Goal: Information Seeking & Learning: Check status

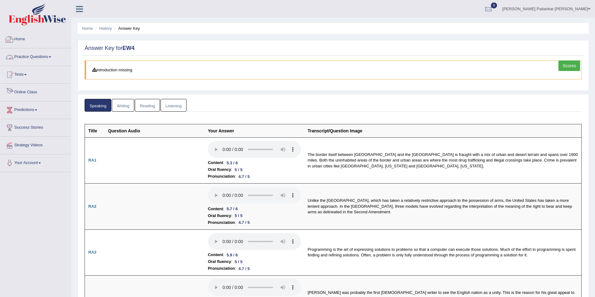
click at [33, 61] on link "Practice Questions" at bounding box center [35, 56] width 71 height 16
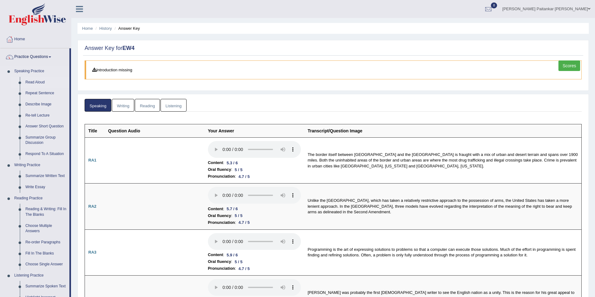
click at [37, 84] on link "Read Aloud" at bounding box center [46, 82] width 47 height 11
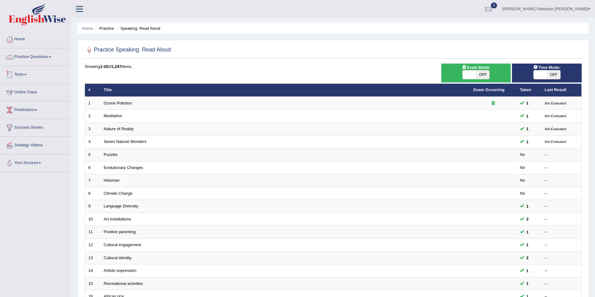
click at [33, 62] on link "Practice Questions" at bounding box center [35, 56] width 71 height 16
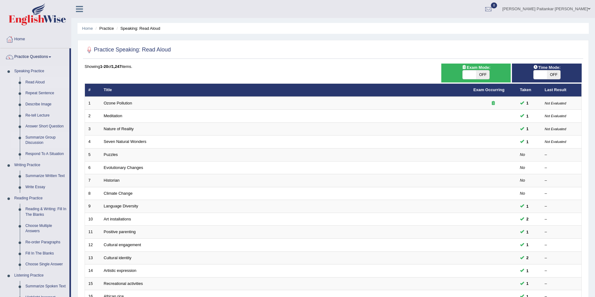
click at [42, 140] on link "Summarize Group Discussion" at bounding box center [46, 140] width 47 height 16
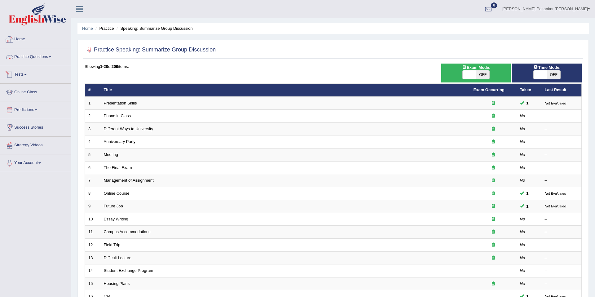
click at [32, 55] on link "Practice Questions" at bounding box center [35, 56] width 71 height 16
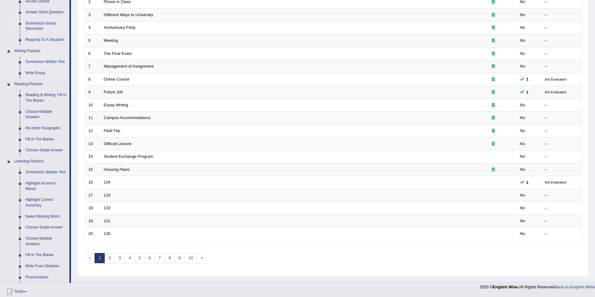
scroll to position [212, 0]
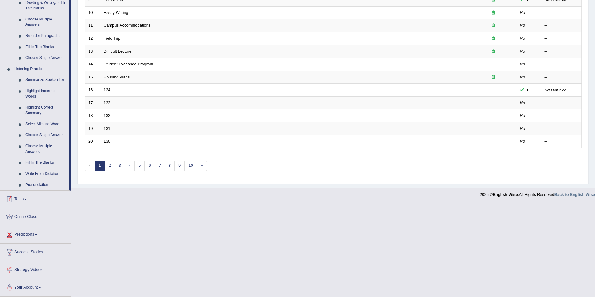
click at [26, 203] on link "Tests" at bounding box center [35, 199] width 71 height 16
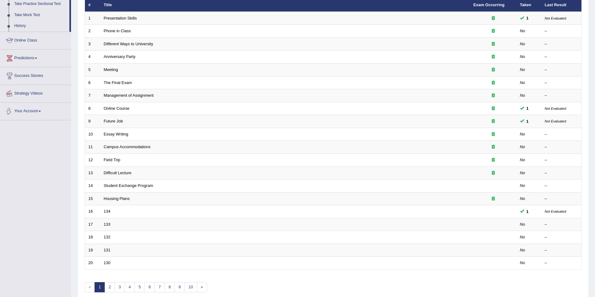
scroll to position [79, 0]
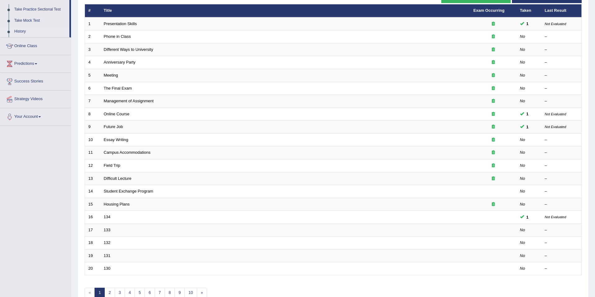
click at [21, 29] on link "History" at bounding box center [40, 31] width 58 height 11
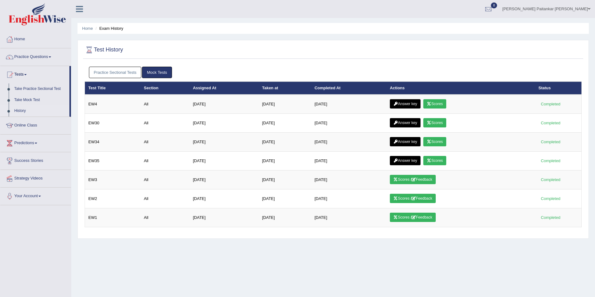
click at [118, 73] on link "Practice Sectional Tests" at bounding box center [115, 72] width 53 height 11
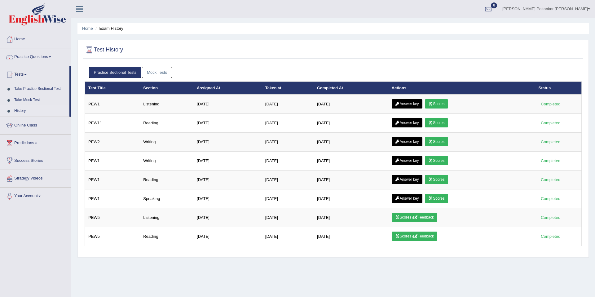
click at [164, 73] on link "Mock Tests" at bounding box center [157, 72] width 30 height 11
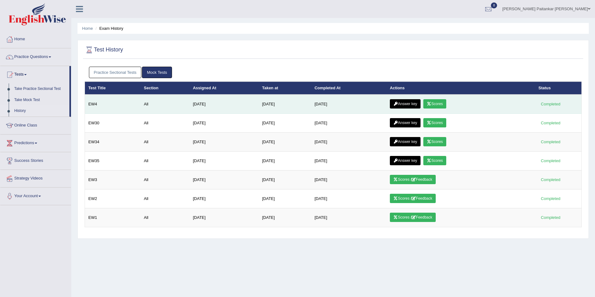
click at [416, 104] on link "Answer key" at bounding box center [405, 103] width 31 height 9
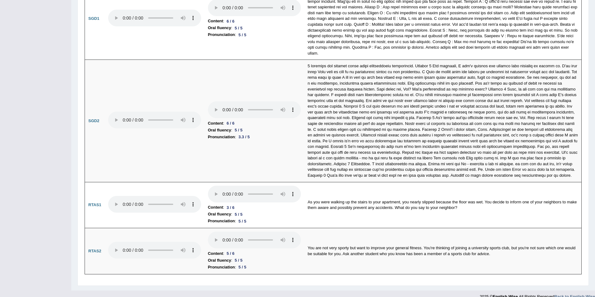
scroll to position [2016, 0]
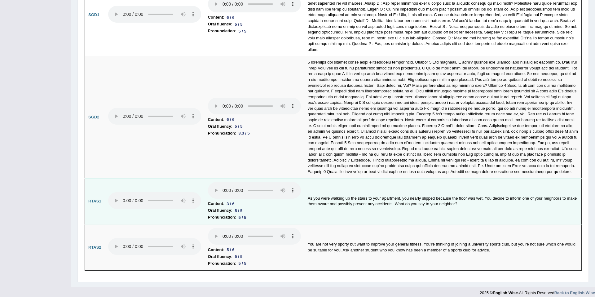
click at [258, 208] on li "Oral fluency : 5 / 5" at bounding box center [254, 210] width 93 height 7
click at [231, 191] on td "Content : 3 / 6 Oral fluency : 5 / 5 Pronunciation : 5 / 5" at bounding box center [255, 201] width 100 height 46
click at [294, 200] on li "Content : 3 / 6" at bounding box center [254, 203] width 93 height 7
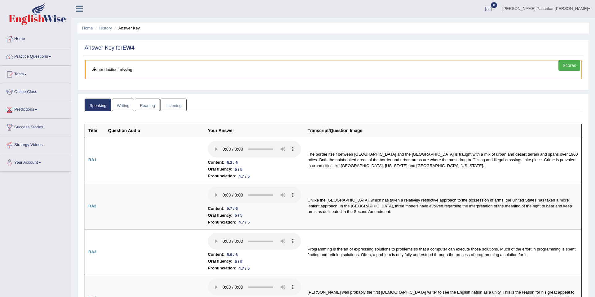
scroll to position [0, 0]
click at [9, 39] on div at bounding box center [9, 39] width 9 height 9
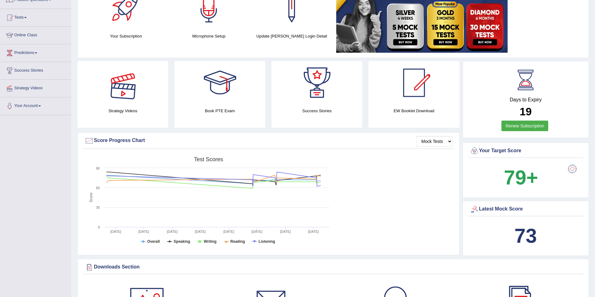
scroll to position [56, 0]
